Goal: Task Accomplishment & Management: Use online tool/utility

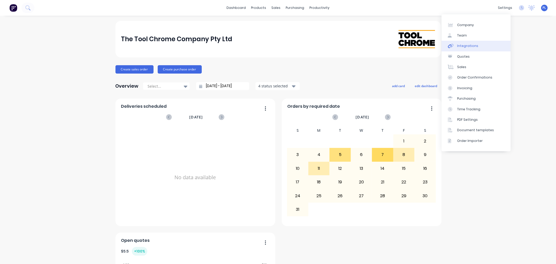
click at [472, 44] on div "Integrations" at bounding box center [467, 46] width 21 height 5
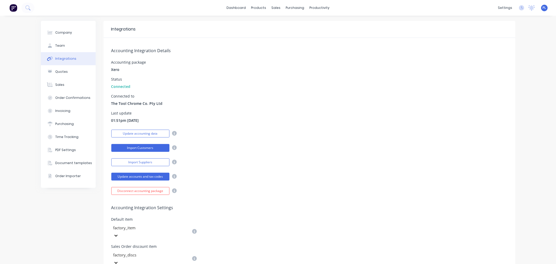
click at [152, 149] on button "Import Customers" at bounding box center [140, 148] width 58 height 8
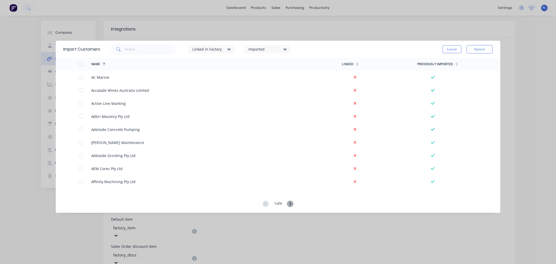
click at [290, 204] on icon at bounding box center [290, 203] width 7 height 7
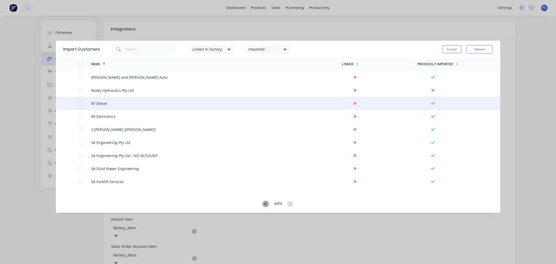
click at [431, 101] on icon at bounding box center [433, 103] width 4 height 4
click at [431, 102] on icon at bounding box center [433, 103] width 4 height 4
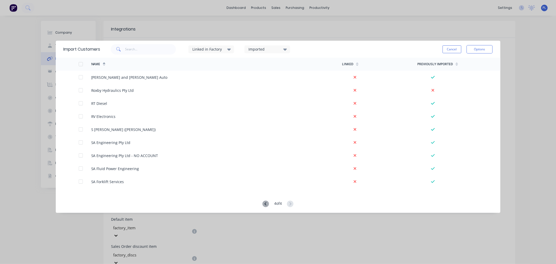
click at [265, 201] on icon at bounding box center [265, 203] width 7 height 7
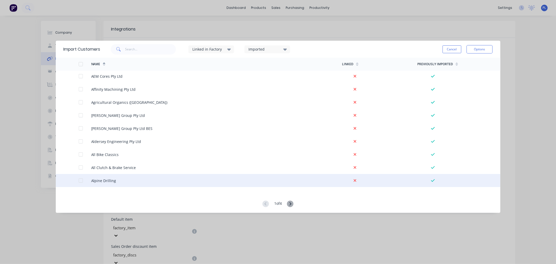
scroll to position [87, 0]
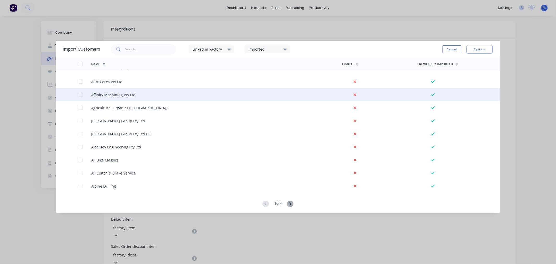
click at [431, 95] on icon at bounding box center [433, 94] width 4 height 4
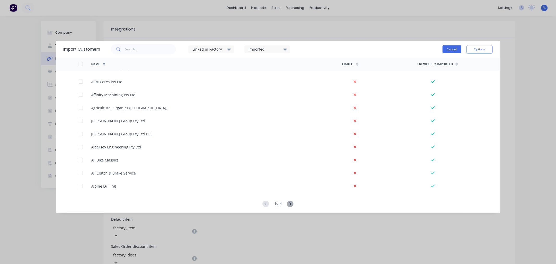
click at [453, 49] on button "Cancel" at bounding box center [451, 49] width 19 height 8
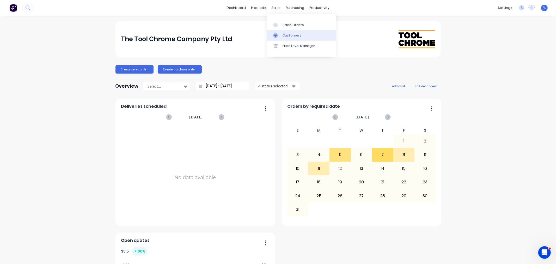
click at [283, 37] on div "Customers" at bounding box center [291, 35] width 19 height 5
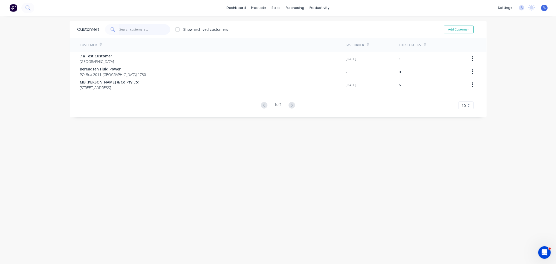
click at [123, 29] on input "text" at bounding box center [144, 29] width 51 height 10
click at [178, 31] on div at bounding box center [177, 29] width 10 height 10
click at [107, 29] on span at bounding box center [112, 29] width 15 height 10
click at [121, 29] on input "text" at bounding box center [144, 29] width 51 height 10
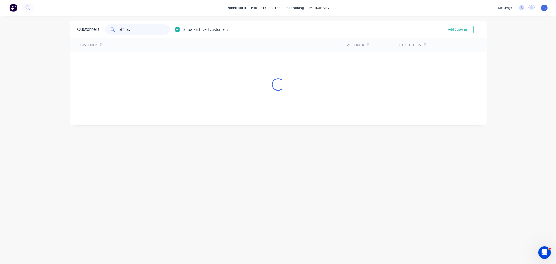
type input "affinity"
click at [298, 95] on div "Customers affinity Show archived customers Add Customer Customer Last Order Tot…" at bounding box center [278, 145] width 417 height 248
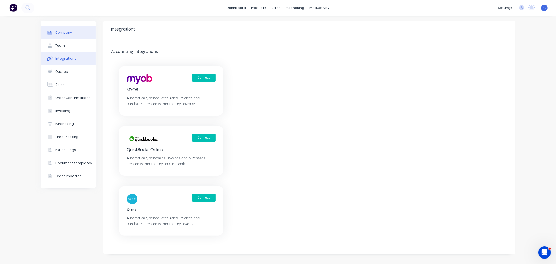
click at [64, 31] on div "Company" at bounding box center [63, 32] width 17 height 5
select select "AU"
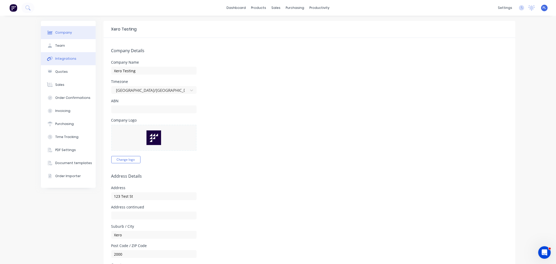
click at [55, 62] on button "Integrations" at bounding box center [68, 58] width 55 height 13
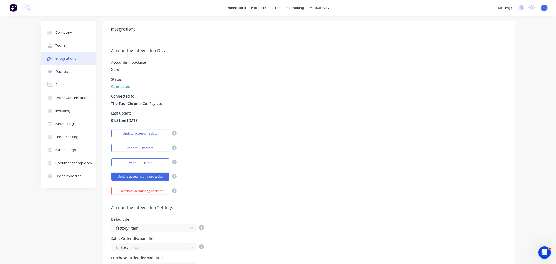
drag, startPoint x: 113, startPoint y: 69, endPoint x: 271, endPoint y: 101, distance: 161.3
click at [235, 96] on div "Accounting Integration Details Accounting package Xero Status Connected Connect…" at bounding box center [309, 116] width 412 height 157
click at [271, 101] on div "Connected to The Tool Chrome Co. Pty Ltd" at bounding box center [309, 100] width 396 height 12
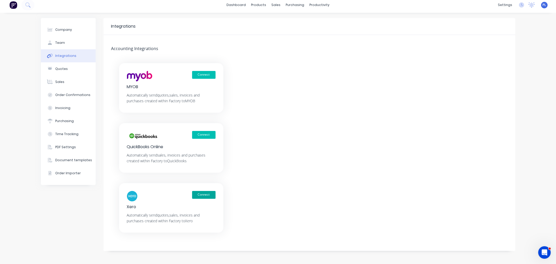
click at [195, 194] on button "Connect" at bounding box center [203, 195] width 23 height 8
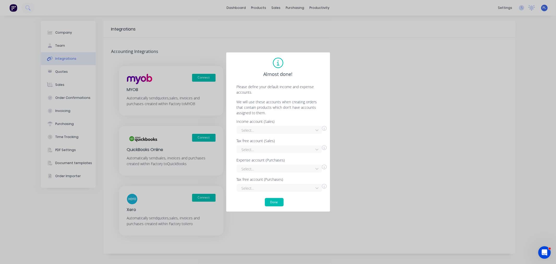
click at [282, 125] on div "Select..." at bounding box center [282, 129] width 90 height 9
click at [265, 126] on div "Select..." at bounding box center [275, 130] width 73 height 8
click at [251, 161] on div "Sales" at bounding box center [279, 161] width 85 height 10
drag, startPoint x: 248, startPoint y: 139, endPoint x: 239, endPoint y: 163, distance: 25.4
click at [246, 153] on div "Income account (Sales) option Sales, selected. Sales Tax free account (Sales) S…" at bounding box center [277, 156] width 93 height 72
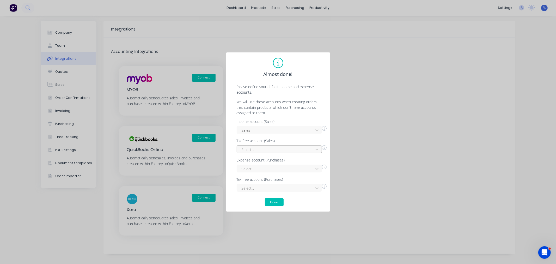
click at [252, 151] on div at bounding box center [276, 149] width 70 height 7
click at [256, 160] on div "Interest Income" at bounding box center [279, 161] width 85 height 10
click at [257, 164] on div "Select..." at bounding box center [279, 168] width 85 height 8
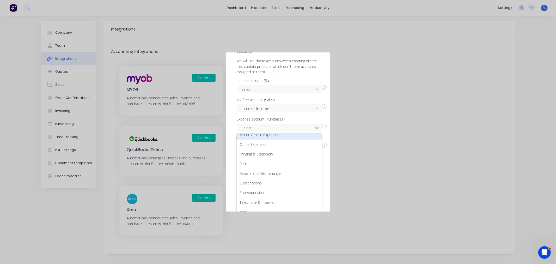
scroll to position [145, 0]
click at [251, 137] on div "Office Expenses" at bounding box center [279, 139] width 85 height 10
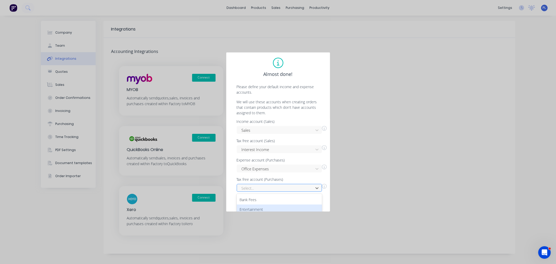
click at [266, 188] on div "4 results available. Use Up and Down to choose options, press Enter to select t…" at bounding box center [279, 188] width 85 height 8
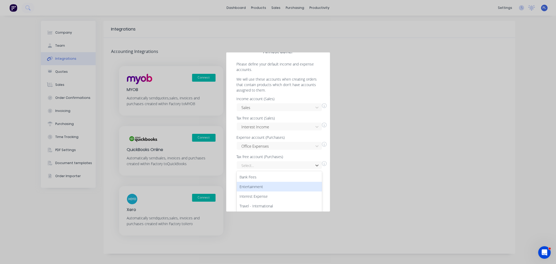
click at [256, 192] on div "Interest Expense" at bounding box center [279, 196] width 85 height 10
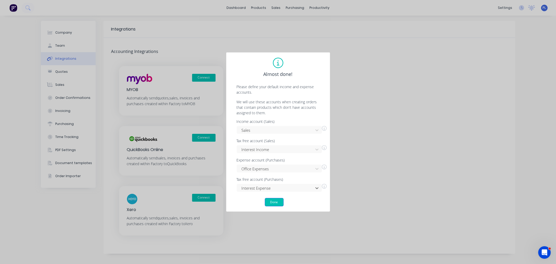
scroll to position [0, 0]
click at [271, 202] on button "Done" at bounding box center [274, 202] width 19 height 8
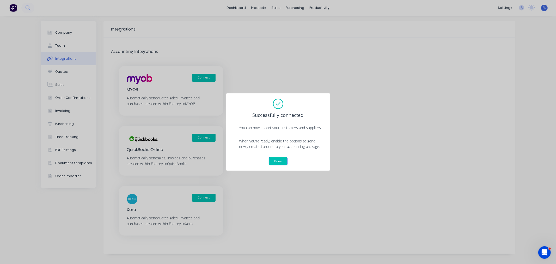
click at [280, 162] on button "Done" at bounding box center [278, 161] width 19 height 8
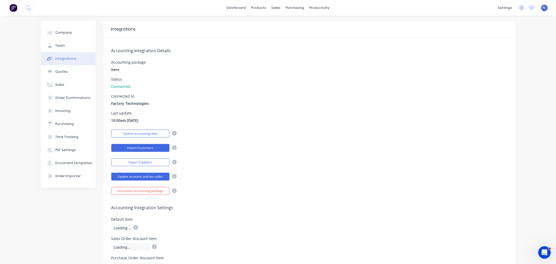
click at [145, 147] on button "Import Customers" at bounding box center [140, 148] width 58 height 8
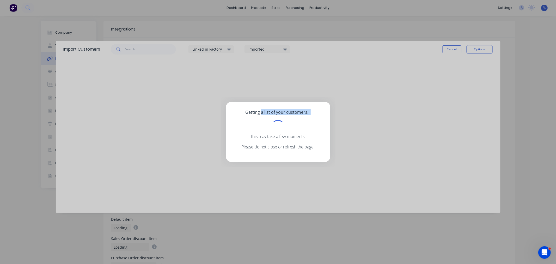
drag, startPoint x: 261, startPoint y: 107, endPoint x: 358, endPoint y: 139, distance: 102.7
click at [323, 128] on div "Getting a list of your customers... This may take a few moments. Please do not …" at bounding box center [278, 132] width 104 height 60
click at [307, 132] on div at bounding box center [278, 126] width 89 height 13
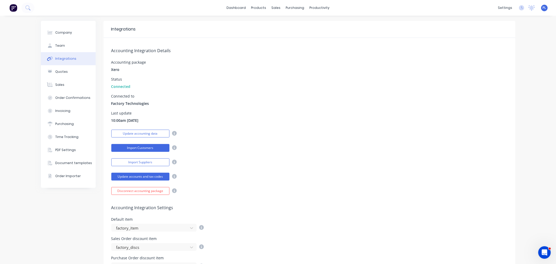
click at [155, 147] on button "Import Customers" at bounding box center [140, 148] width 58 height 8
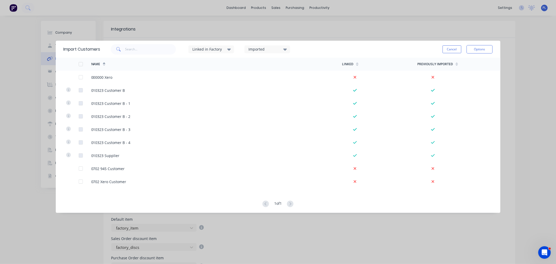
click at [286, 50] on icon at bounding box center [285, 49] width 4 height 2
click at [268, 69] on button "All" at bounding box center [284, 66] width 78 height 10
click at [282, 51] on div "Imported" at bounding box center [267, 49] width 46 height 8
click at [271, 80] on button "Yes" at bounding box center [284, 76] width 78 height 10
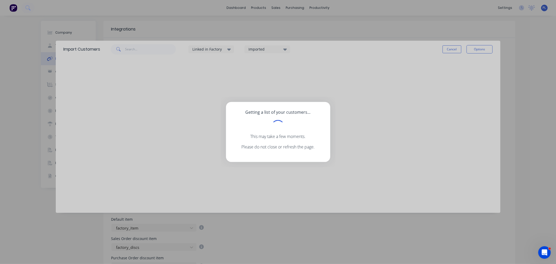
click at [350, 50] on div "Getting a list of your customers... This may take a few moments. Please do not …" at bounding box center [278, 132] width 556 height 264
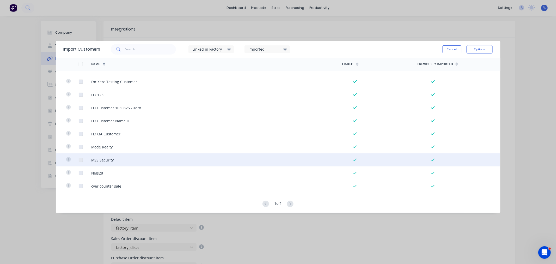
scroll to position [532, 0]
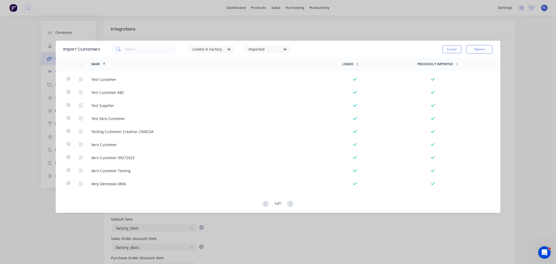
click at [262, 201] on div "1 of 1" at bounding box center [277, 203] width 31 height 7
click at [455, 50] on button "Cancel" at bounding box center [451, 49] width 19 height 8
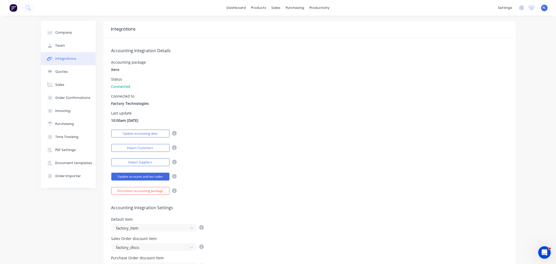
drag, startPoint x: 237, startPoint y: 90, endPoint x: 88, endPoint y: 4, distance: 171.8
click at [236, 90] on div "Accounting Integration Details Accounting package Xero Status Connected Connect…" at bounding box center [309, 116] width 412 height 157
click at [266, 119] on div "Last update 11:43am [DATE]" at bounding box center [309, 117] width 396 height 12
click at [133, 165] on button "Import Suppliers" at bounding box center [140, 162] width 58 height 8
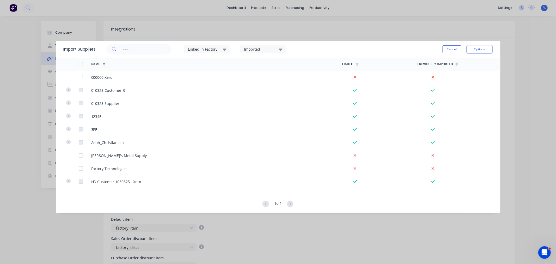
click at [260, 203] on div "1 of 1" at bounding box center [277, 203] width 444 height 7
click at [457, 48] on button "Cancel" at bounding box center [451, 49] width 19 height 8
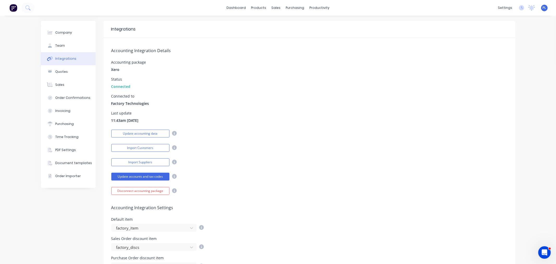
click at [292, 98] on div "Connected to Factory Technologies" at bounding box center [309, 100] width 396 height 12
